Goal: Check status: Check status

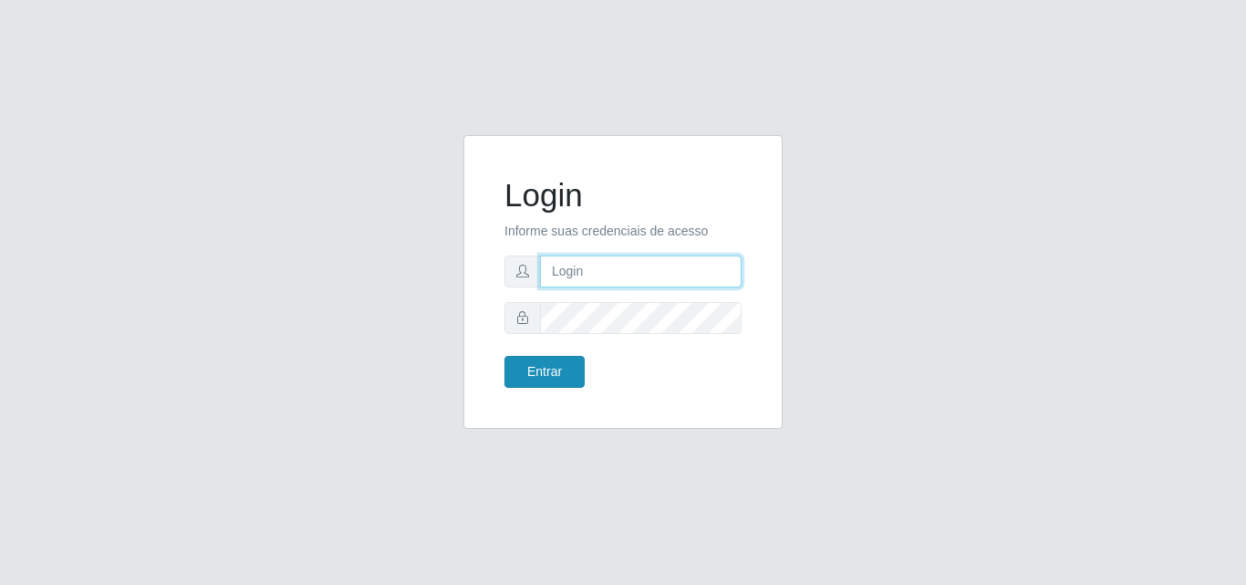
type input "[PERSON_NAME][EMAIL_ADDRESS][DOMAIN_NAME]"
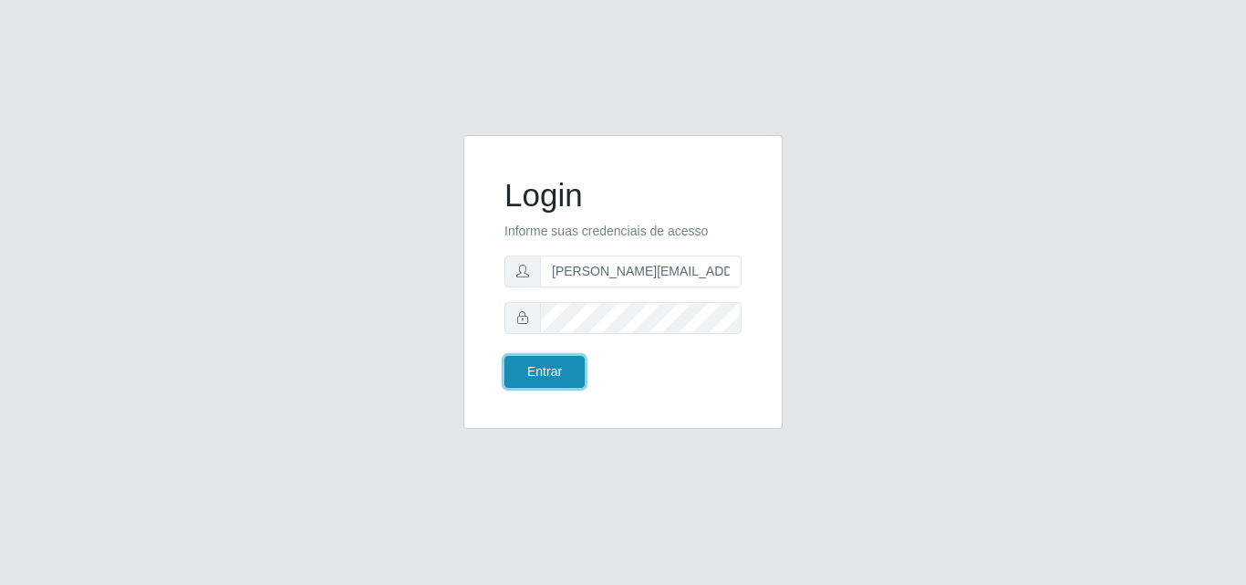
click at [559, 382] on button "Entrar" at bounding box center [545, 372] width 80 height 32
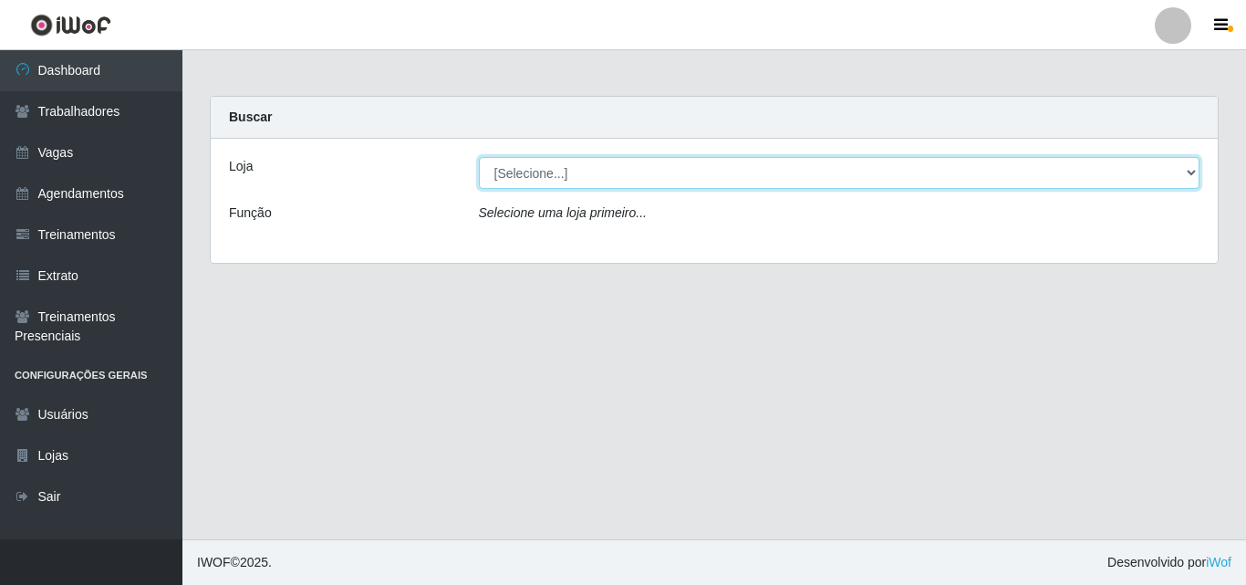
drag, startPoint x: 1196, startPoint y: 169, endPoint x: 1186, endPoint y: 182, distance: 17.0
click at [1196, 169] on select "[Selecione...] Sempre Tem - [GEOGRAPHIC_DATA]" at bounding box center [840, 173] width 722 height 32
select select "508"
click at [479, 157] on select "[Selecione...] Sempre Tem - [GEOGRAPHIC_DATA]" at bounding box center [840, 173] width 722 height 32
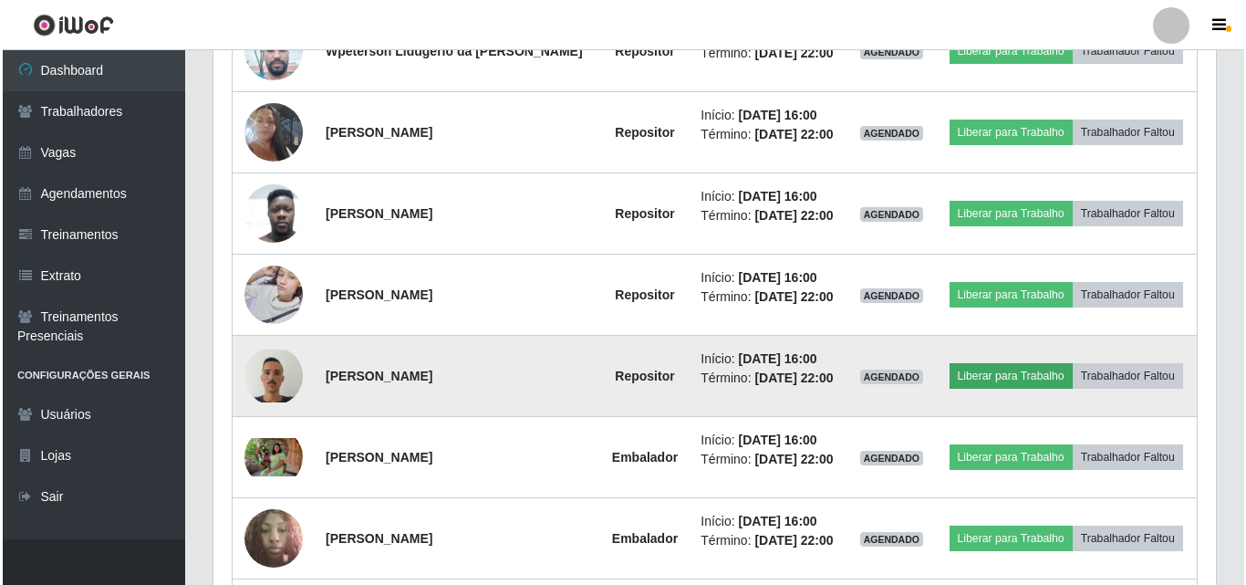
scroll to position [821, 0]
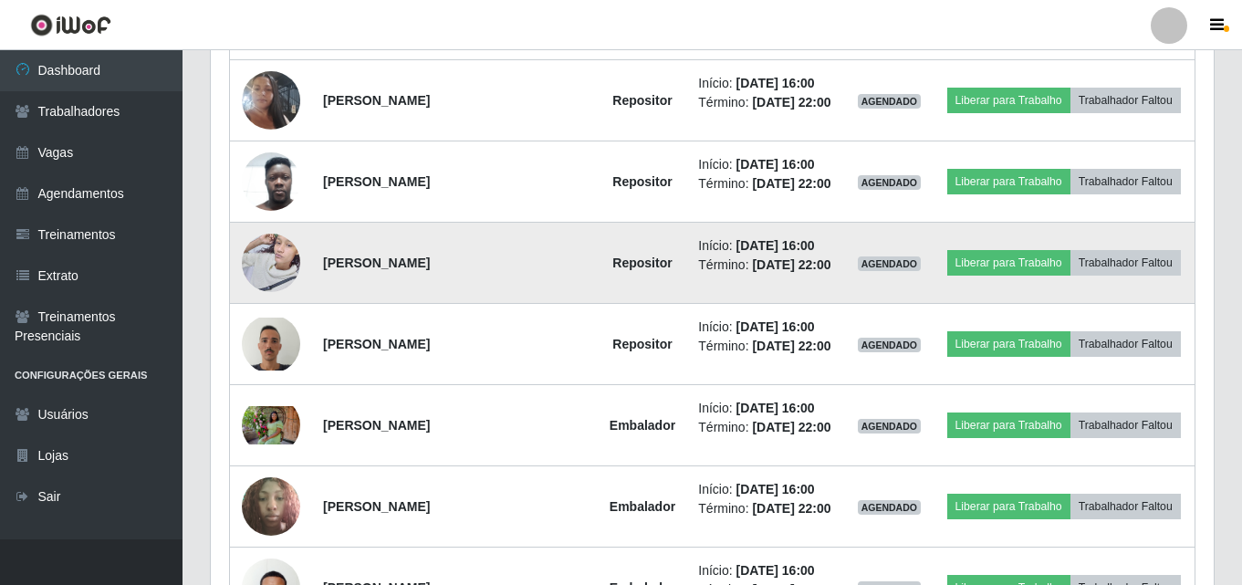
click at [269, 265] on img at bounding box center [271, 263] width 58 height 78
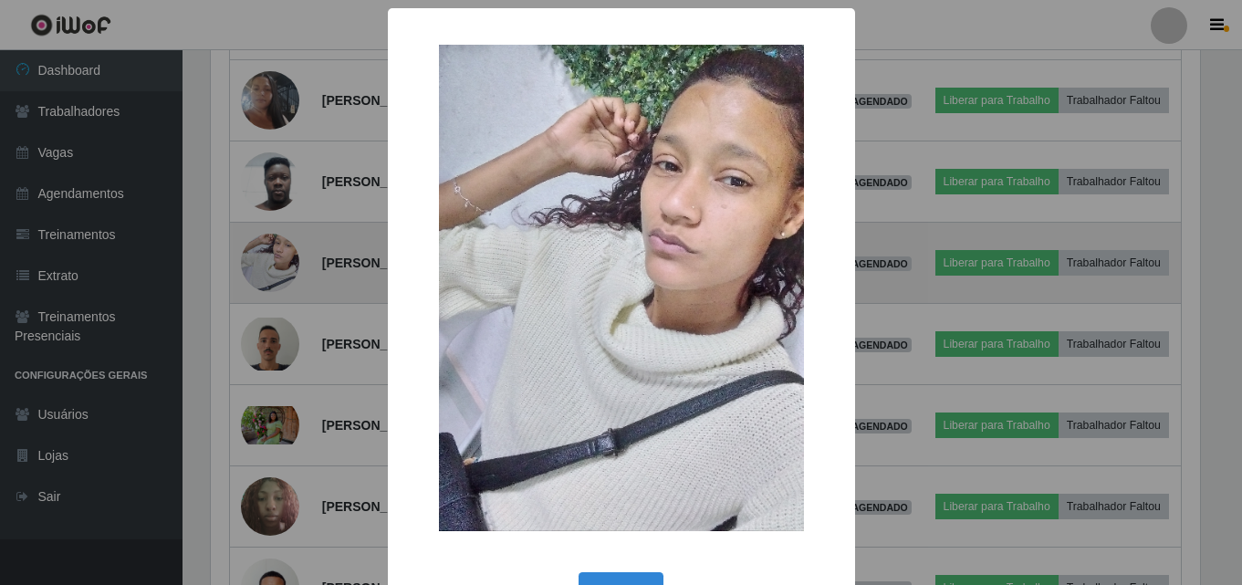
scroll to position [379, 994]
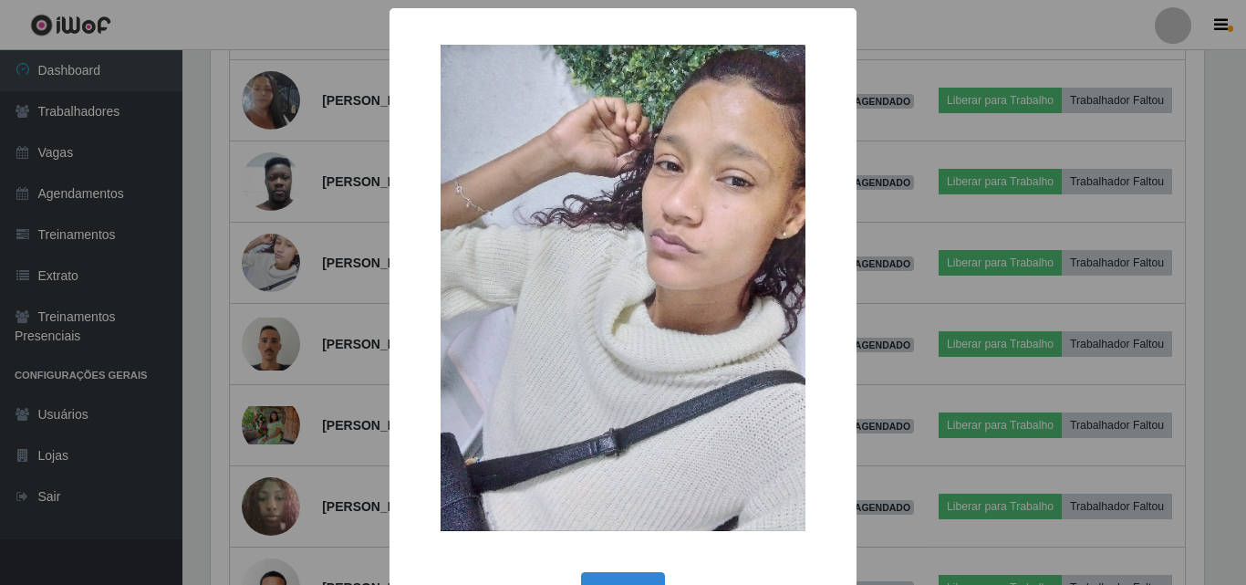
click at [268, 264] on div "× OK Cancel" at bounding box center [623, 292] width 1246 height 585
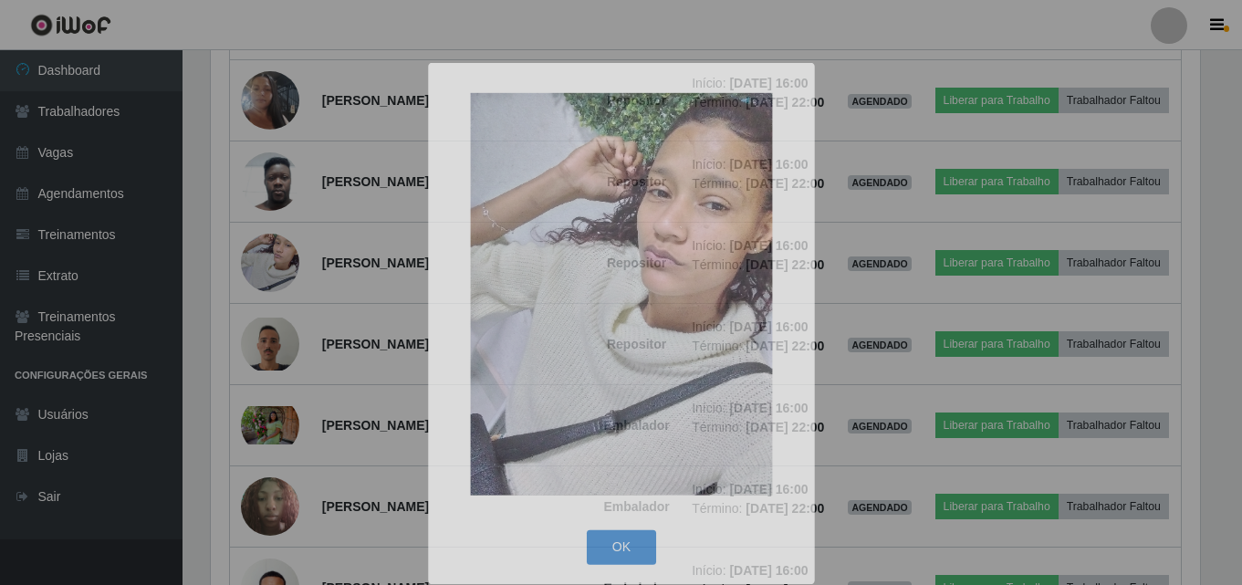
scroll to position [379, 1003]
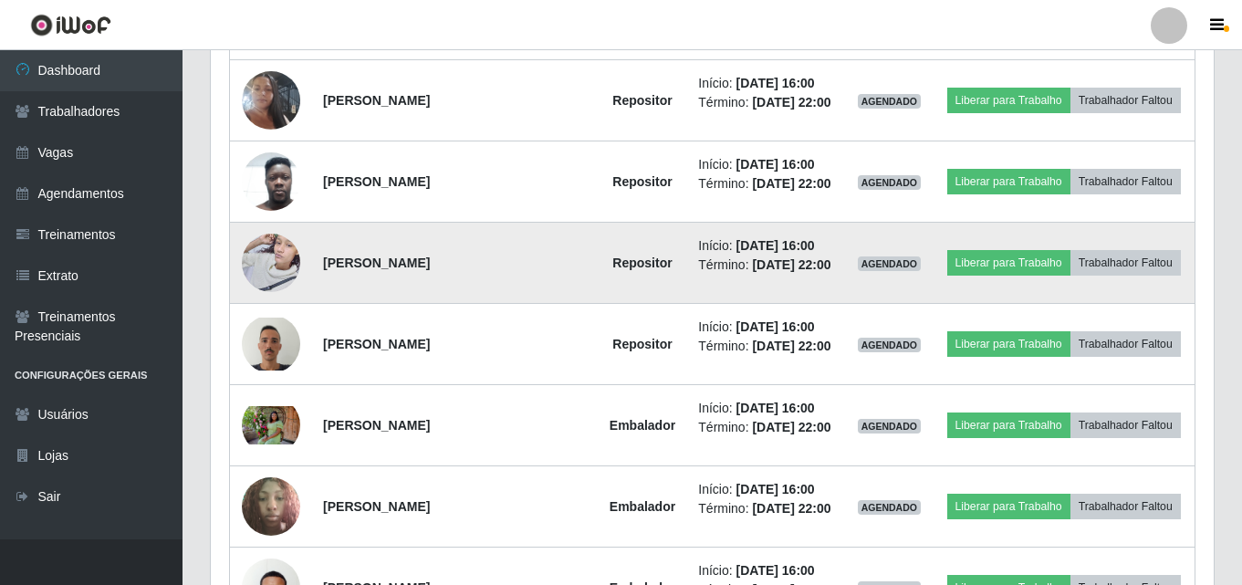
click at [278, 257] on img at bounding box center [271, 263] width 58 height 78
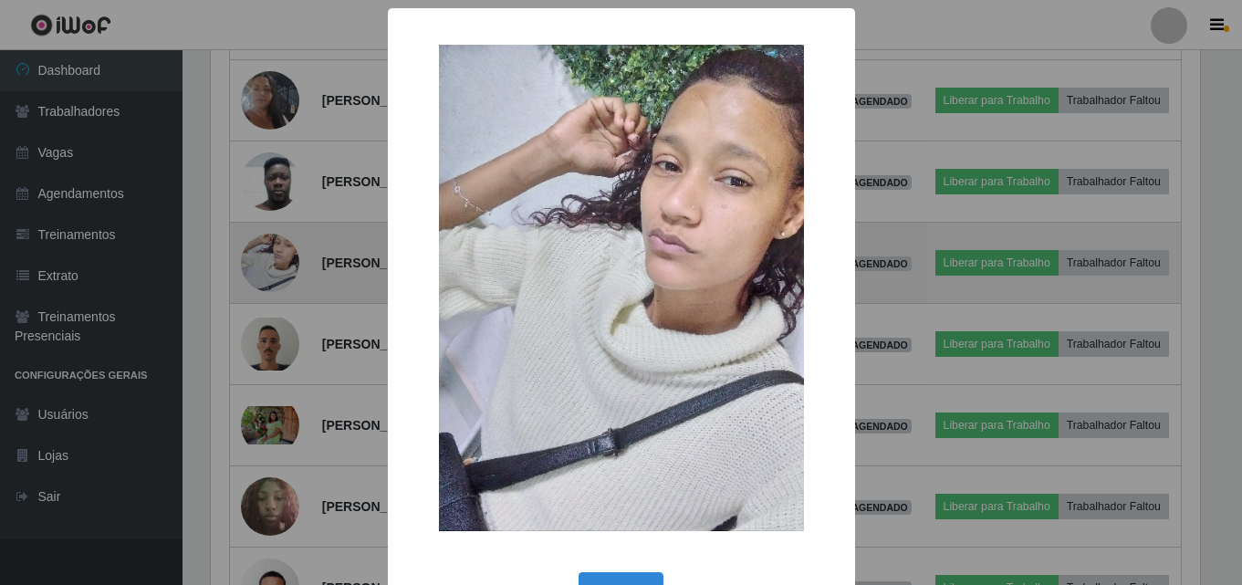
scroll to position [379, 994]
click at [278, 257] on div "× OK Cancel" at bounding box center [623, 292] width 1246 height 585
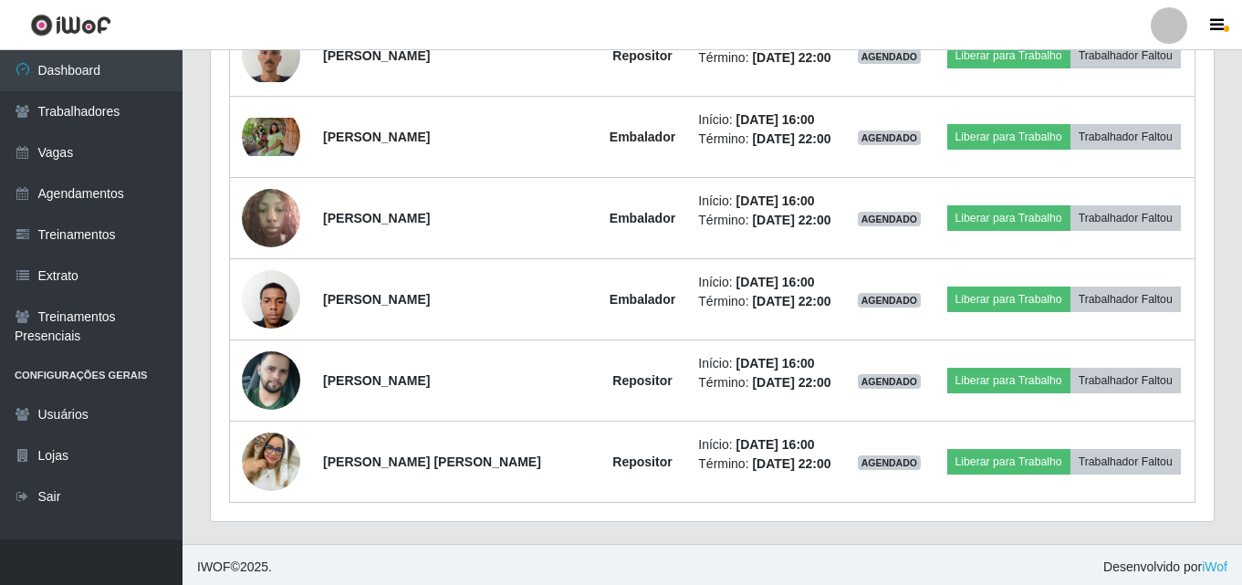
scroll to position [1114, 0]
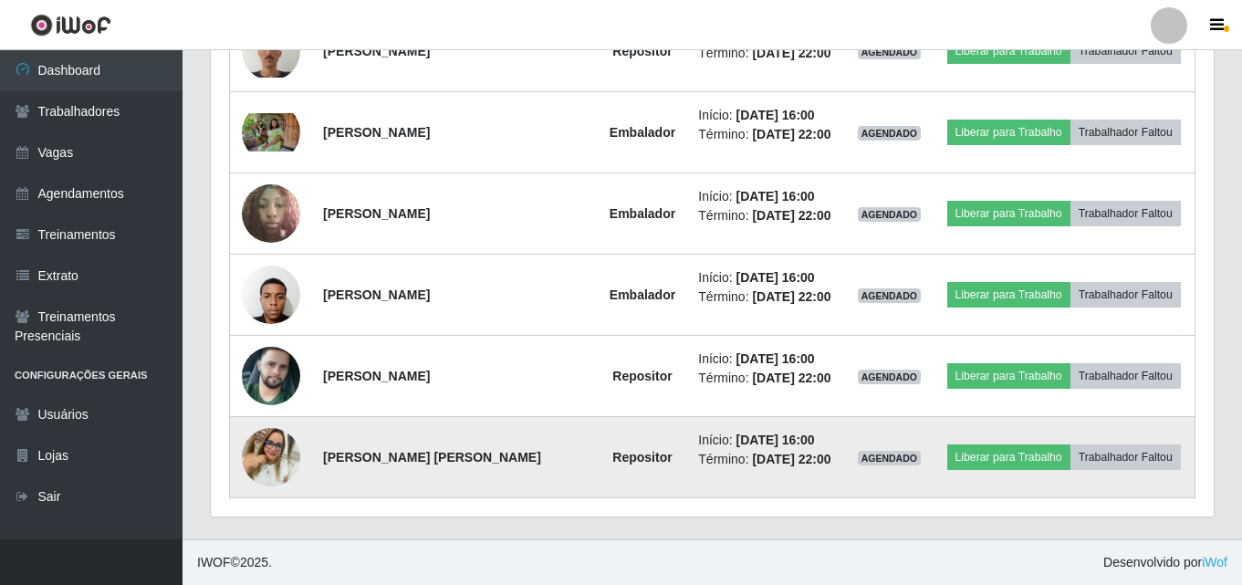
click at [265, 458] on img at bounding box center [271, 457] width 58 height 58
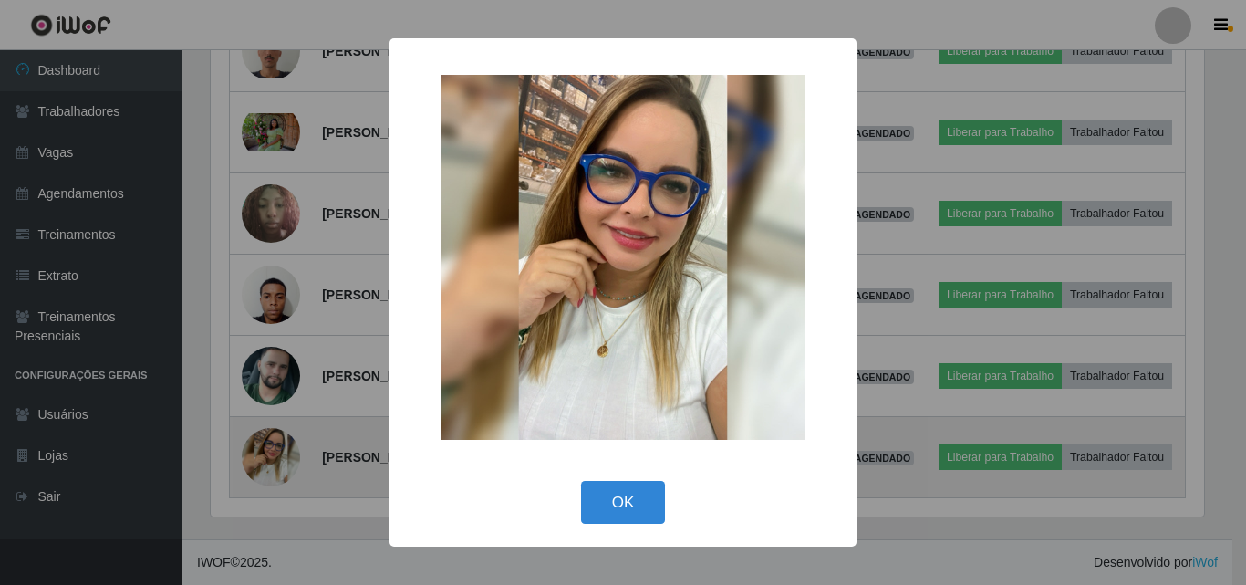
click at [265, 458] on div "× OK Cancel" at bounding box center [623, 292] width 1246 height 585
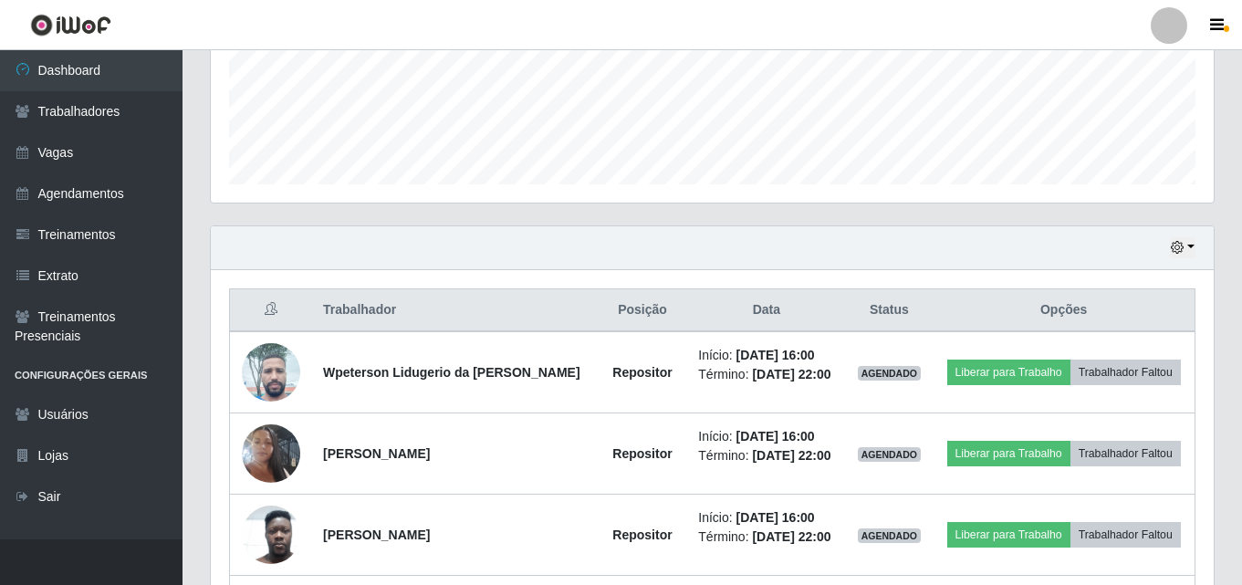
scroll to position [475, 0]
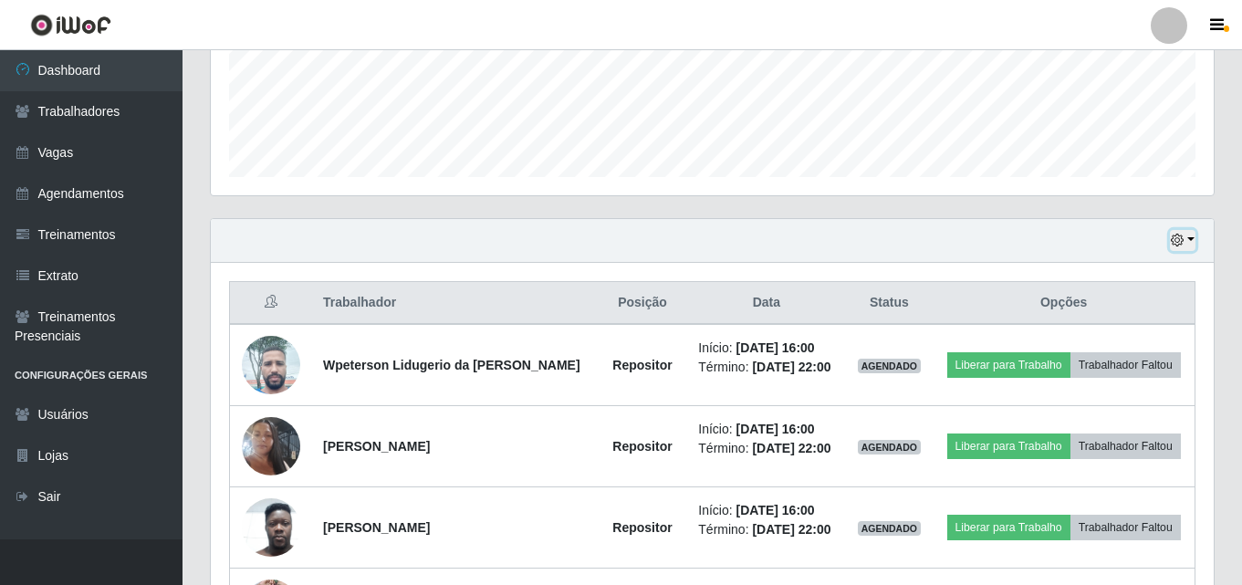
click at [1189, 236] on button "button" at bounding box center [1183, 240] width 26 height 21
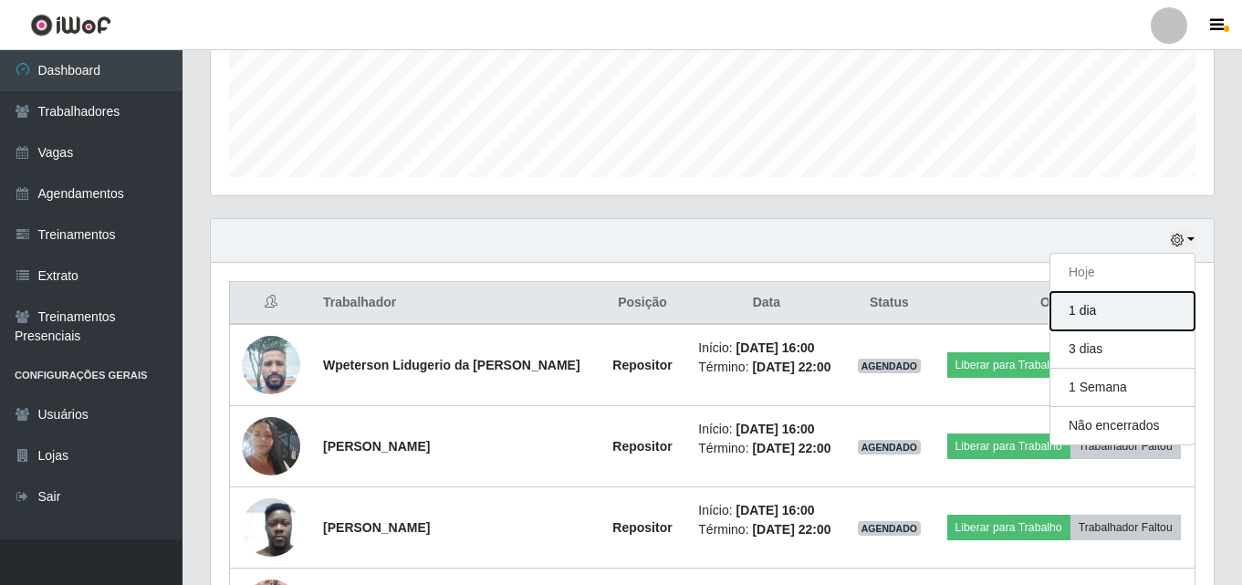
click at [1096, 307] on button "1 dia" at bounding box center [1122, 311] width 144 height 38
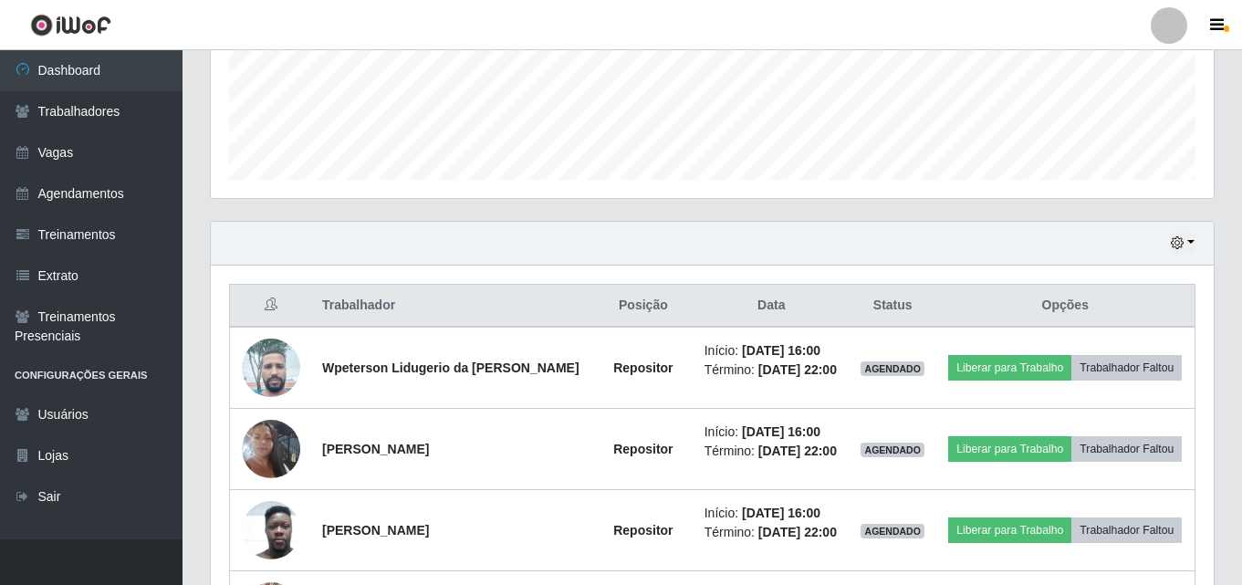
scroll to position [466, 0]
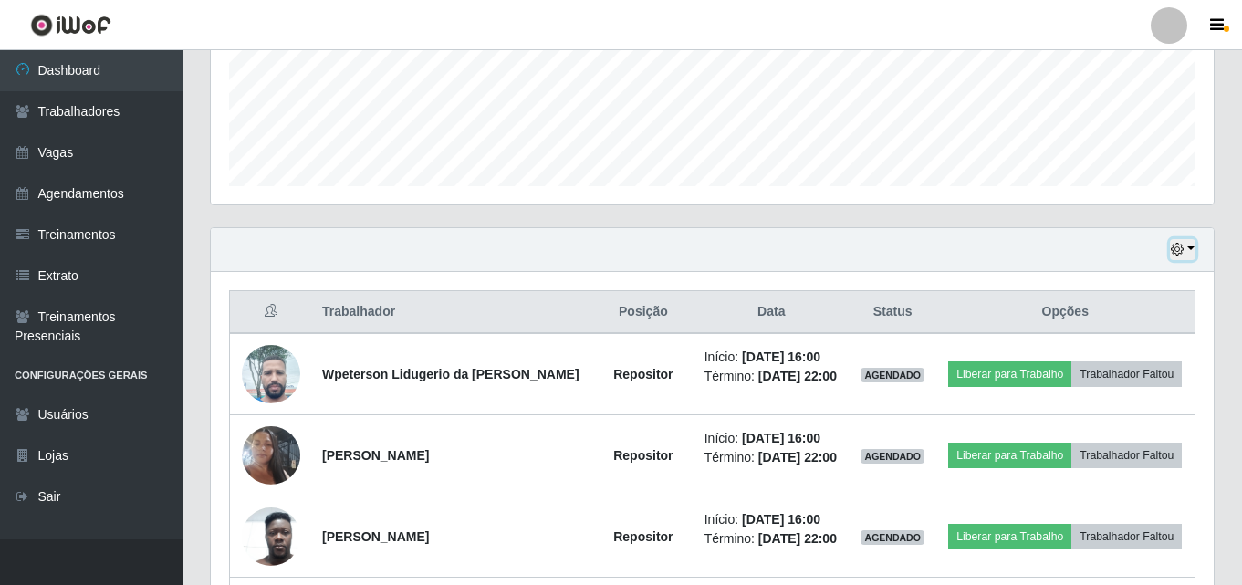
click at [1185, 247] on button "button" at bounding box center [1183, 249] width 26 height 21
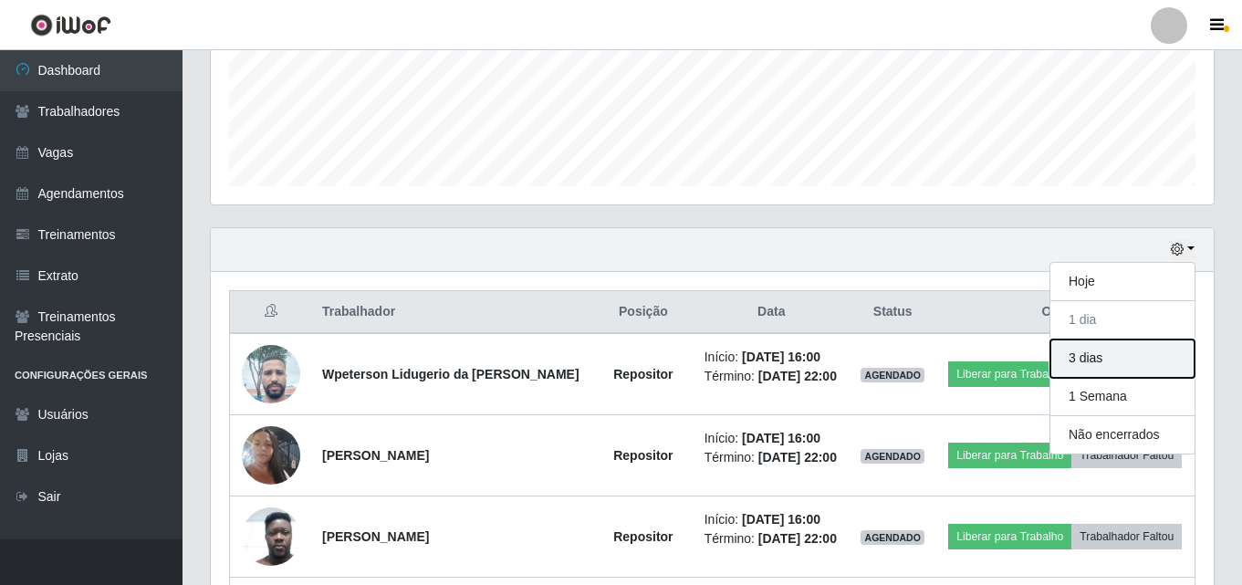
click at [1085, 360] on button "3 dias" at bounding box center [1122, 358] width 144 height 38
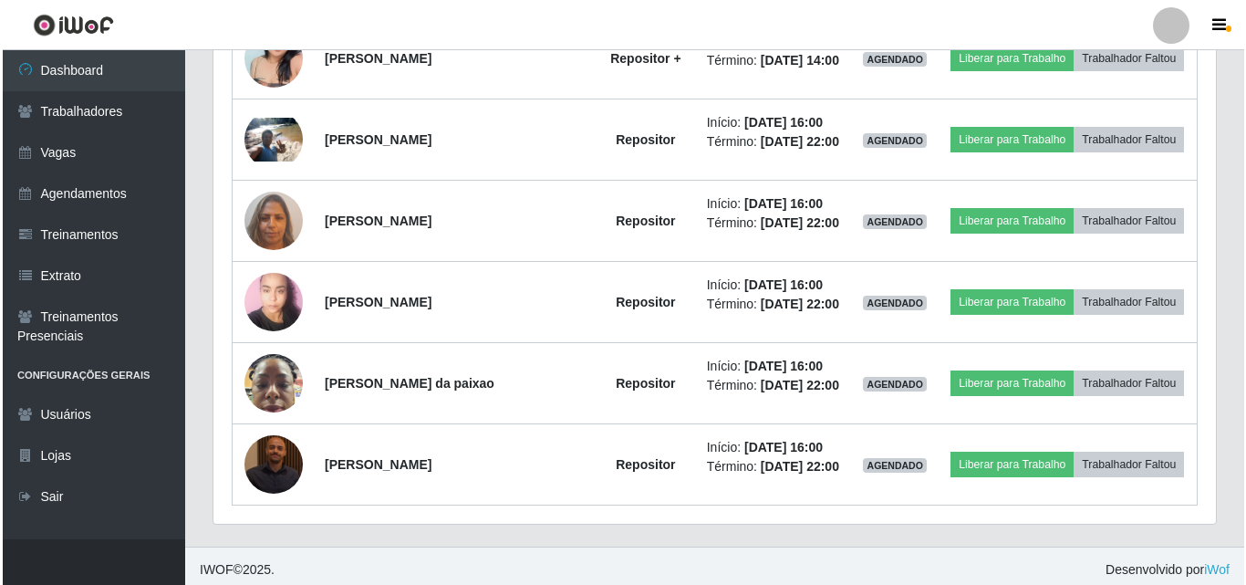
scroll to position [3144, 0]
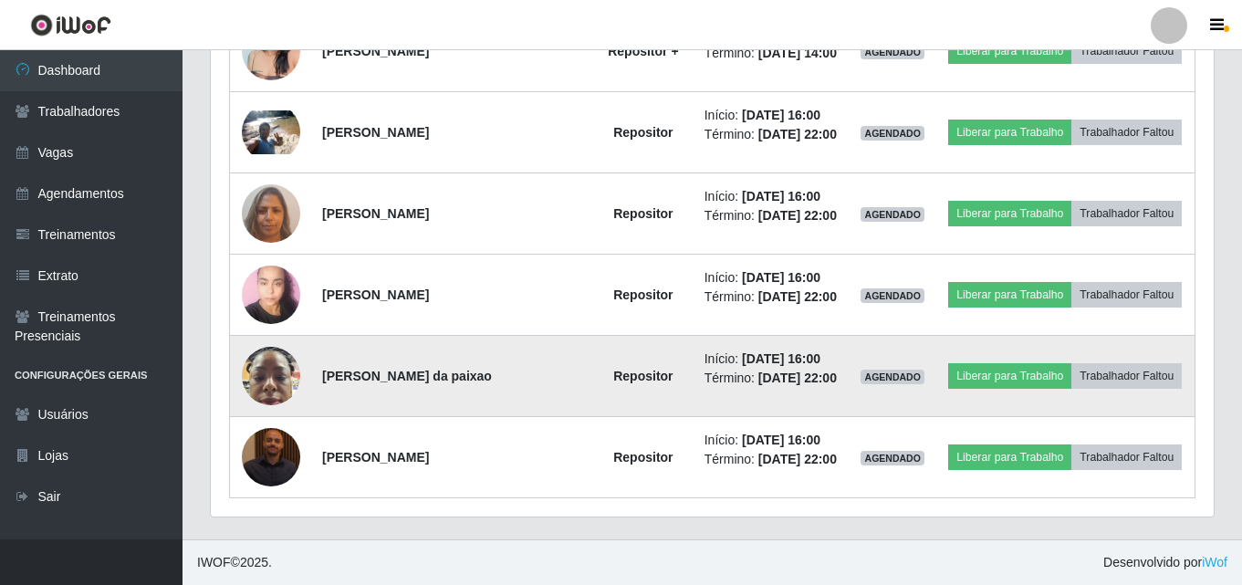
click at [268, 377] on img at bounding box center [271, 376] width 58 height 78
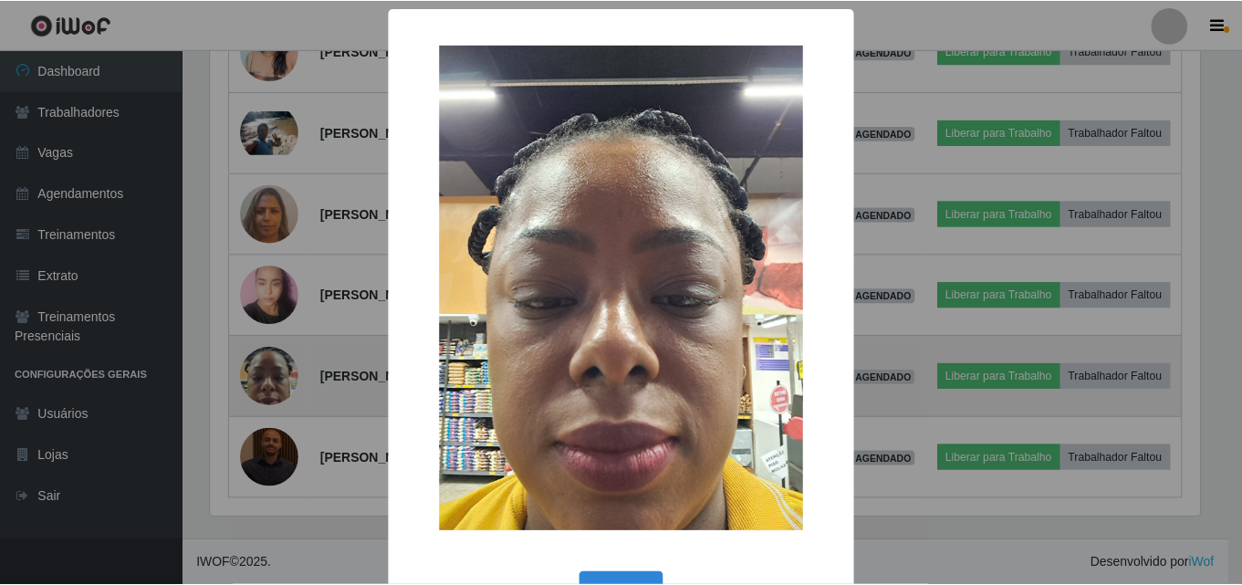
scroll to position [379, 994]
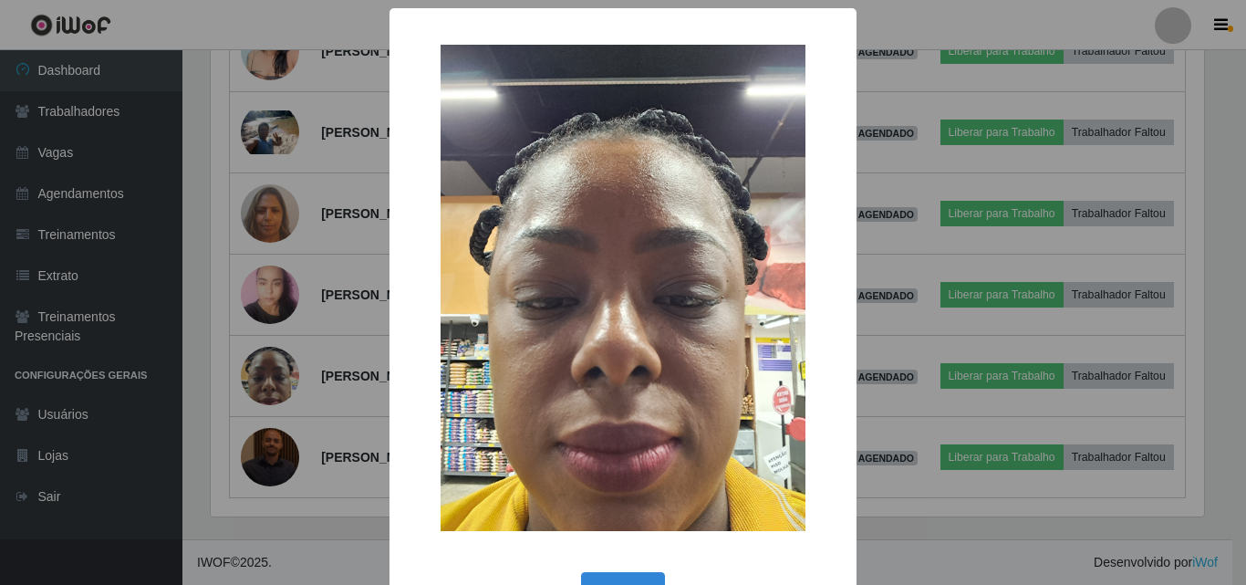
click at [608, 188] on img at bounding box center [623, 288] width 365 height 486
click at [883, 23] on div "× OK Cancel" at bounding box center [623, 292] width 1246 height 585
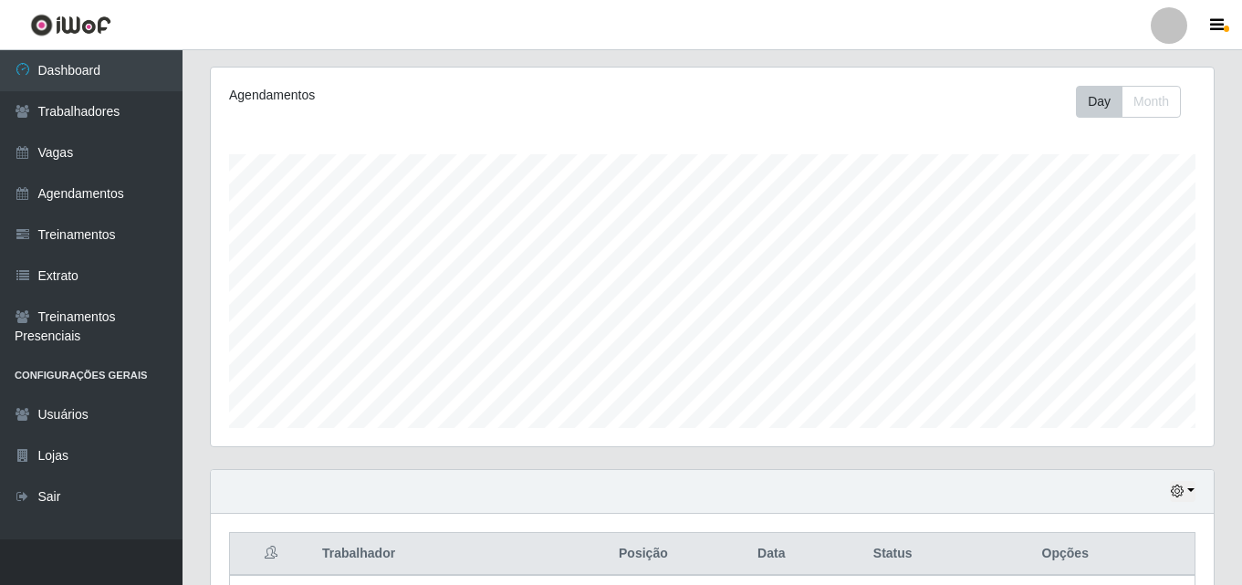
scroll to position [0, 0]
